Goal: Task Accomplishment & Management: Manage account settings

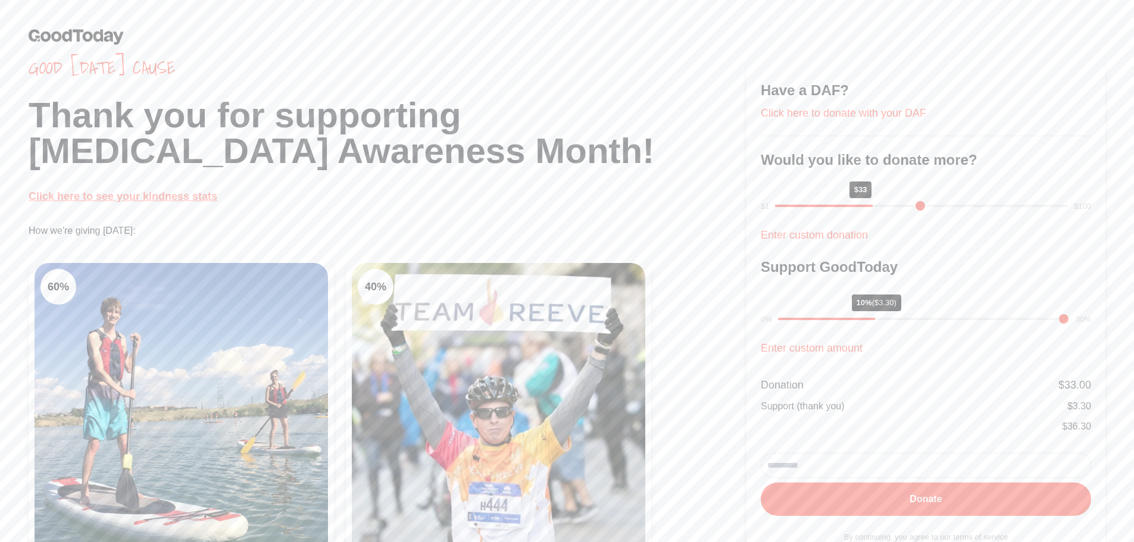
click at [143, 191] on link "Click here to see your kindness stats" at bounding box center [123, 197] width 189 height 12
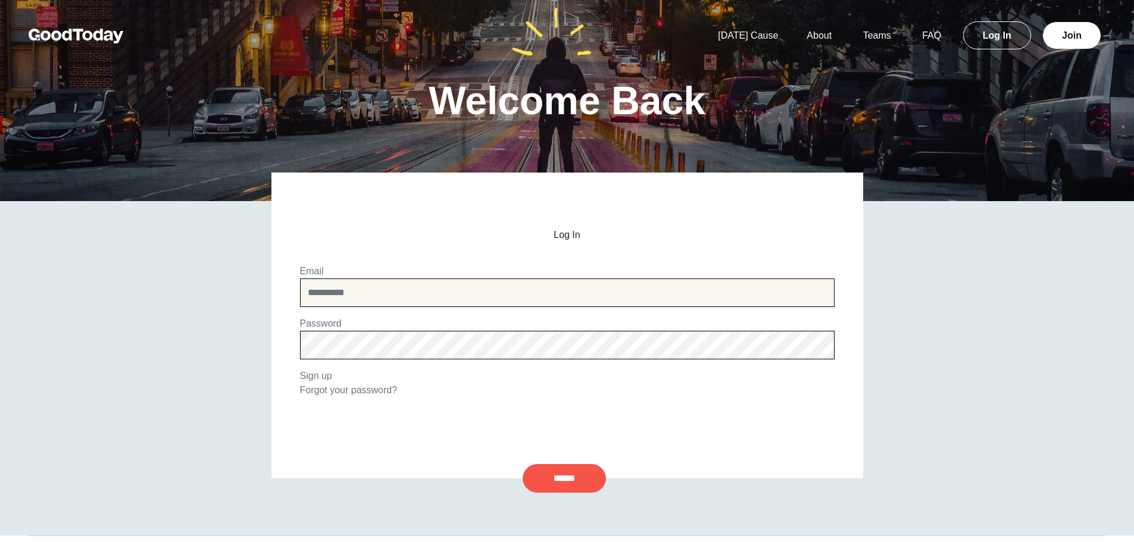
click at [585, 301] on input "email" at bounding box center [567, 293] width 535 height 29
click at [579, 292] on input "email" at bounding box center [567, 293] width 535 height 29
